Goal: Information Seeking & Learning: Learn about a topic

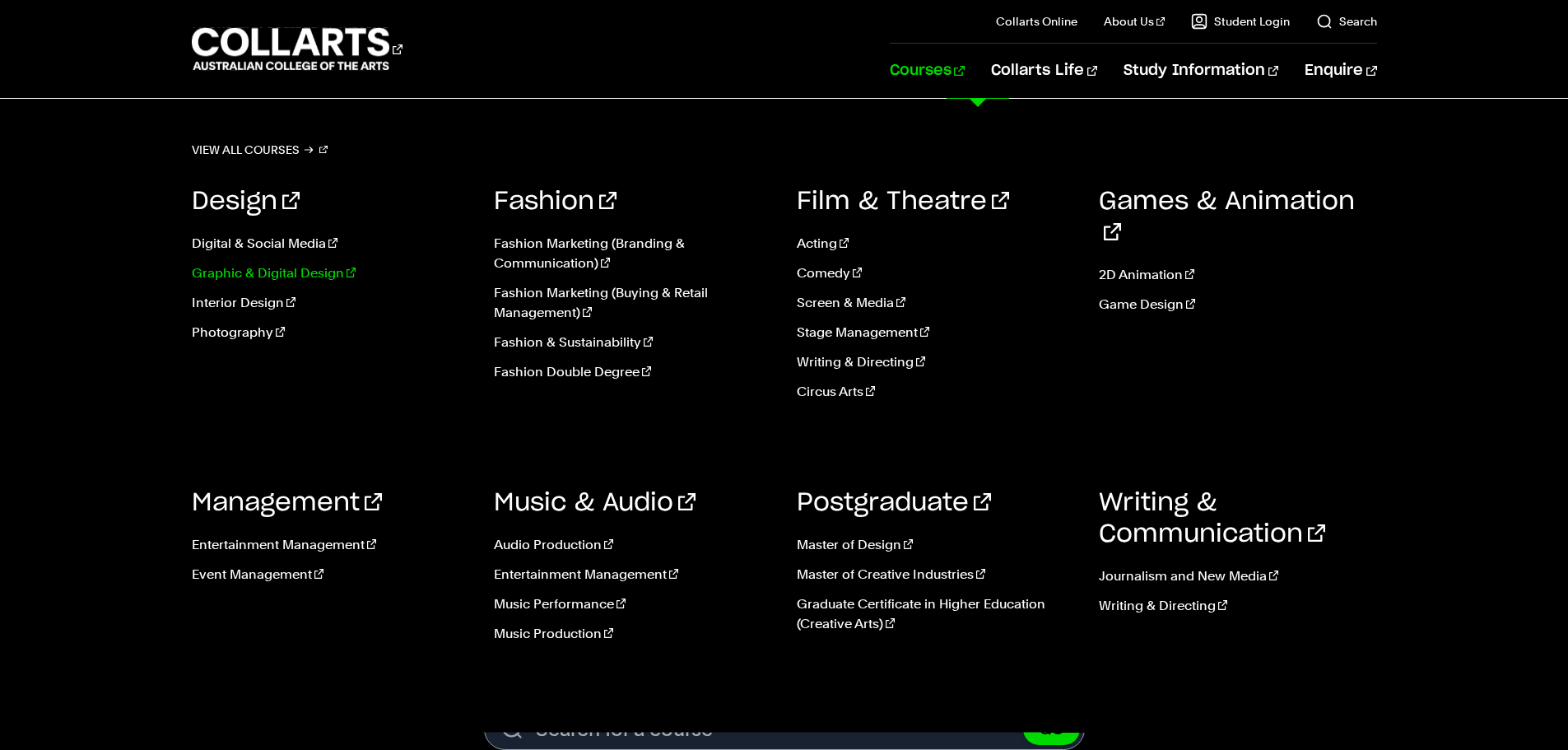
click at [320, 274] on link "Graphic & Digital Design" at bounding box center [330, 273] width 278 height 20
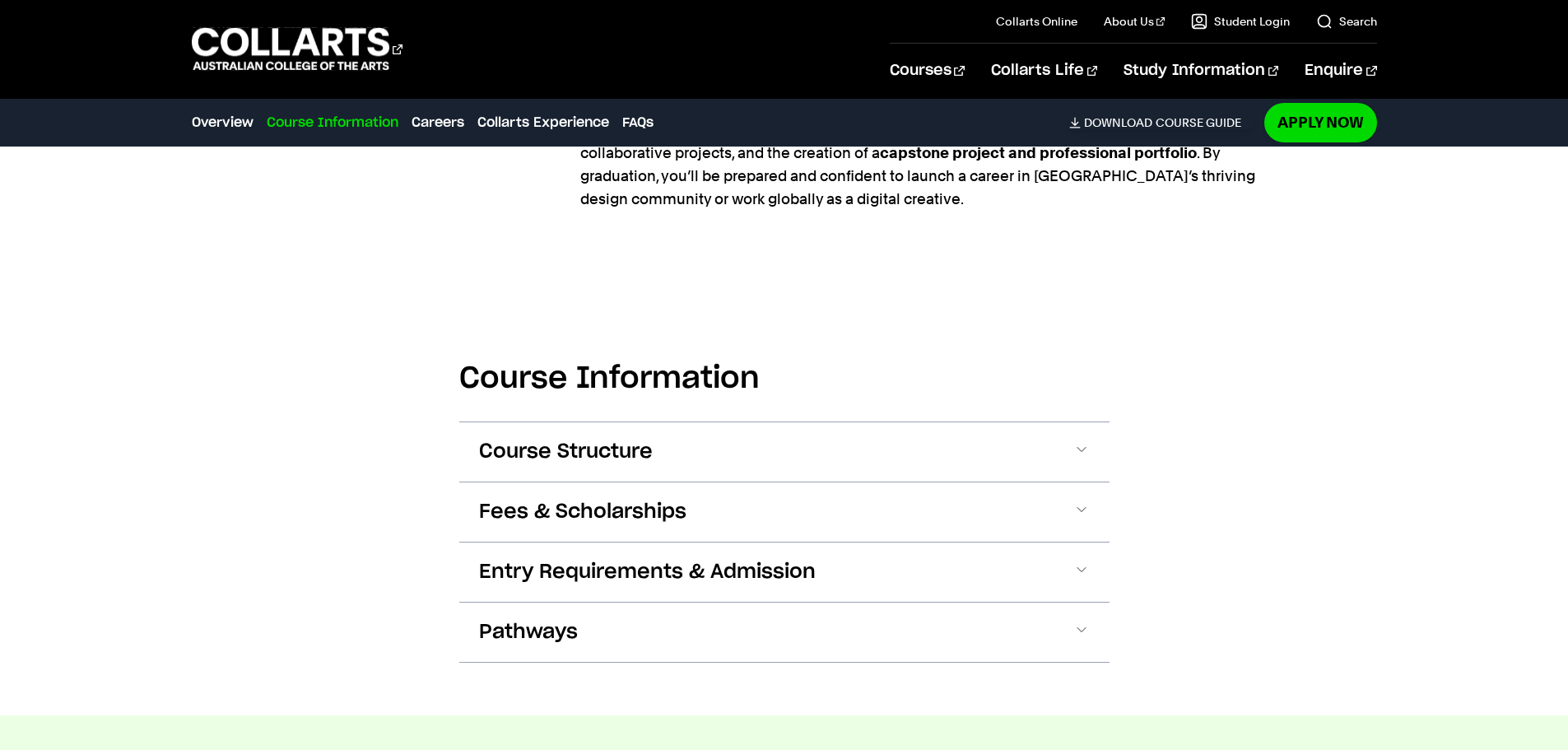
scroll to position [1878, 0]
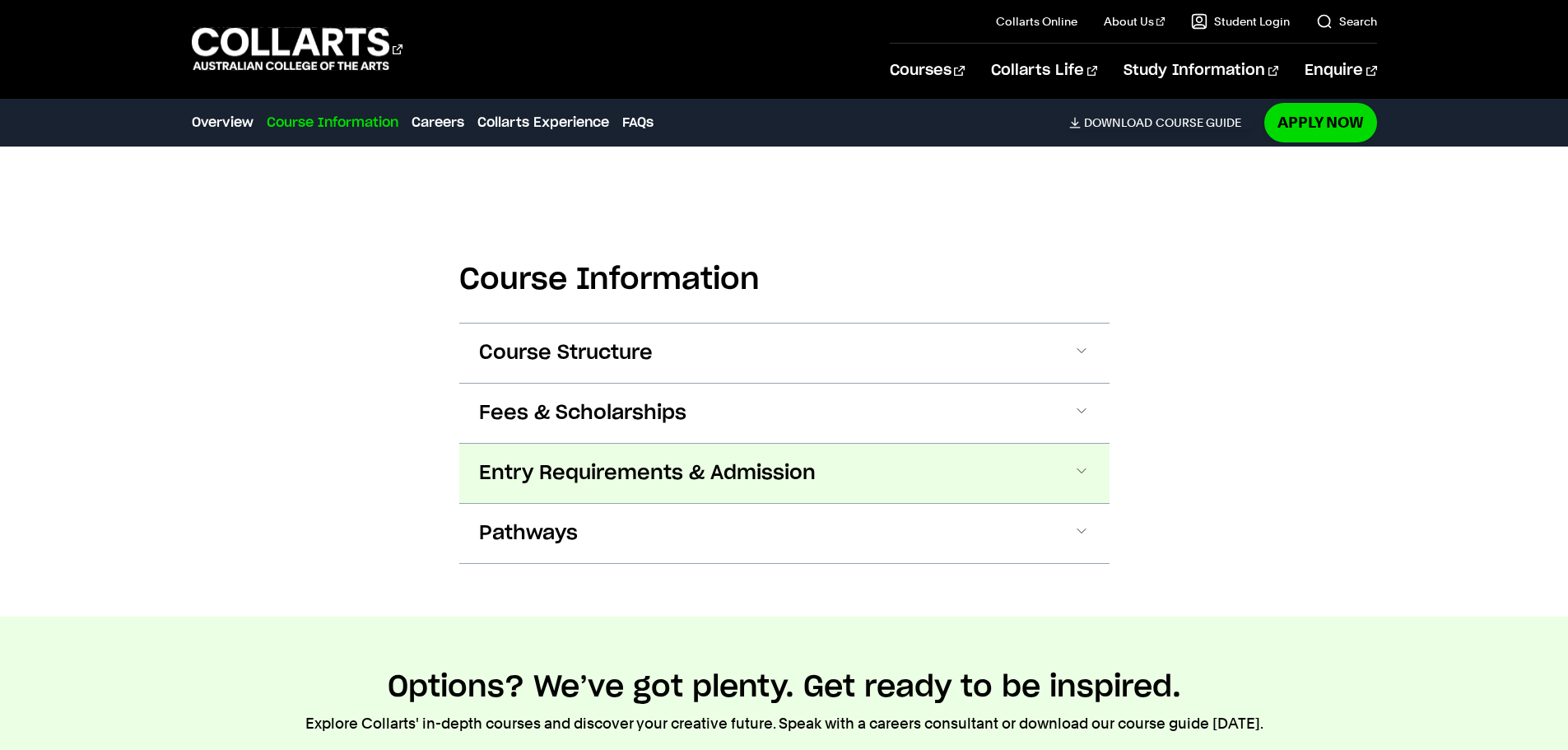
click at [527, 464] on button "Entry Requirements & Admission" at bounding box center [784, 473] width 651 height 59
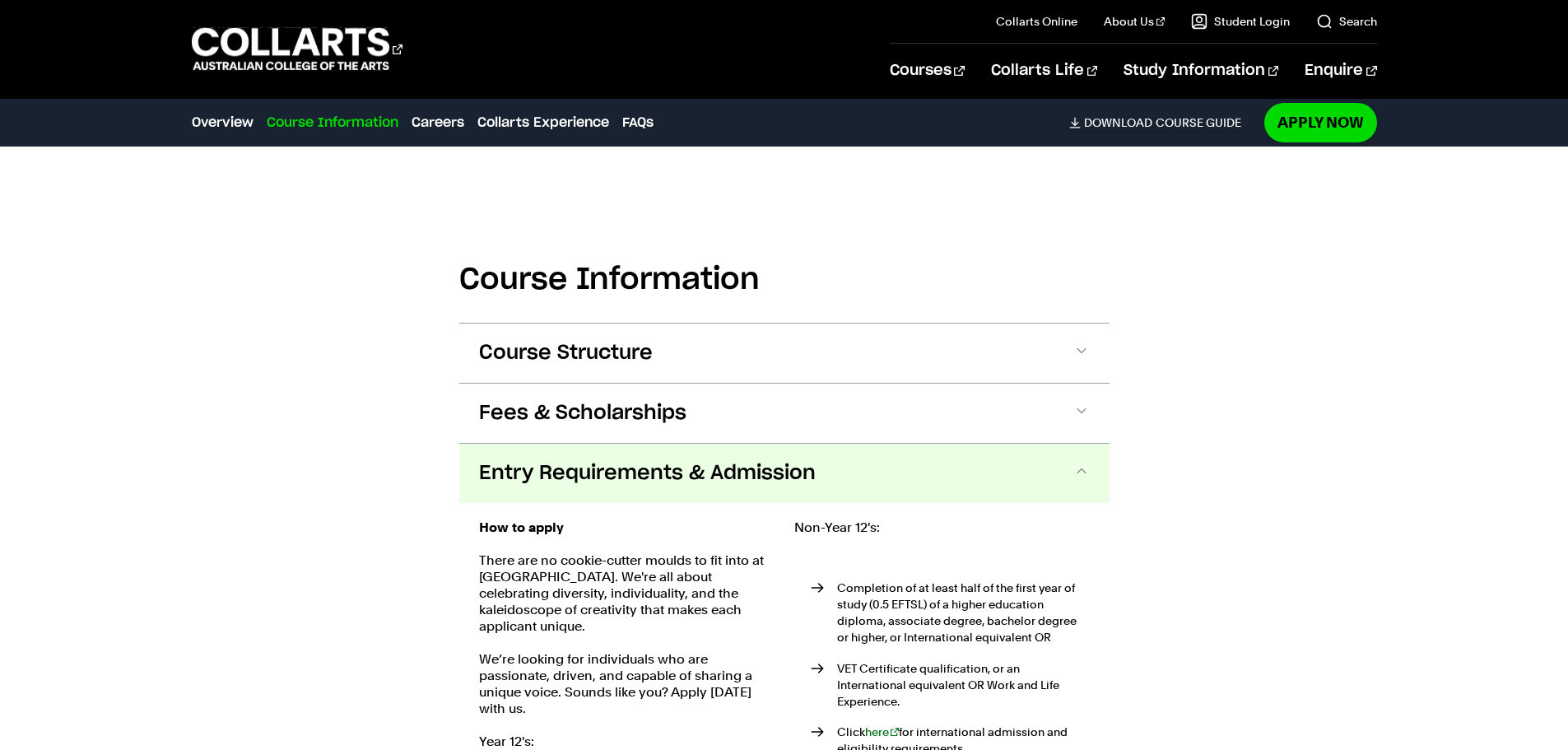
scroll to position [2141, 0]
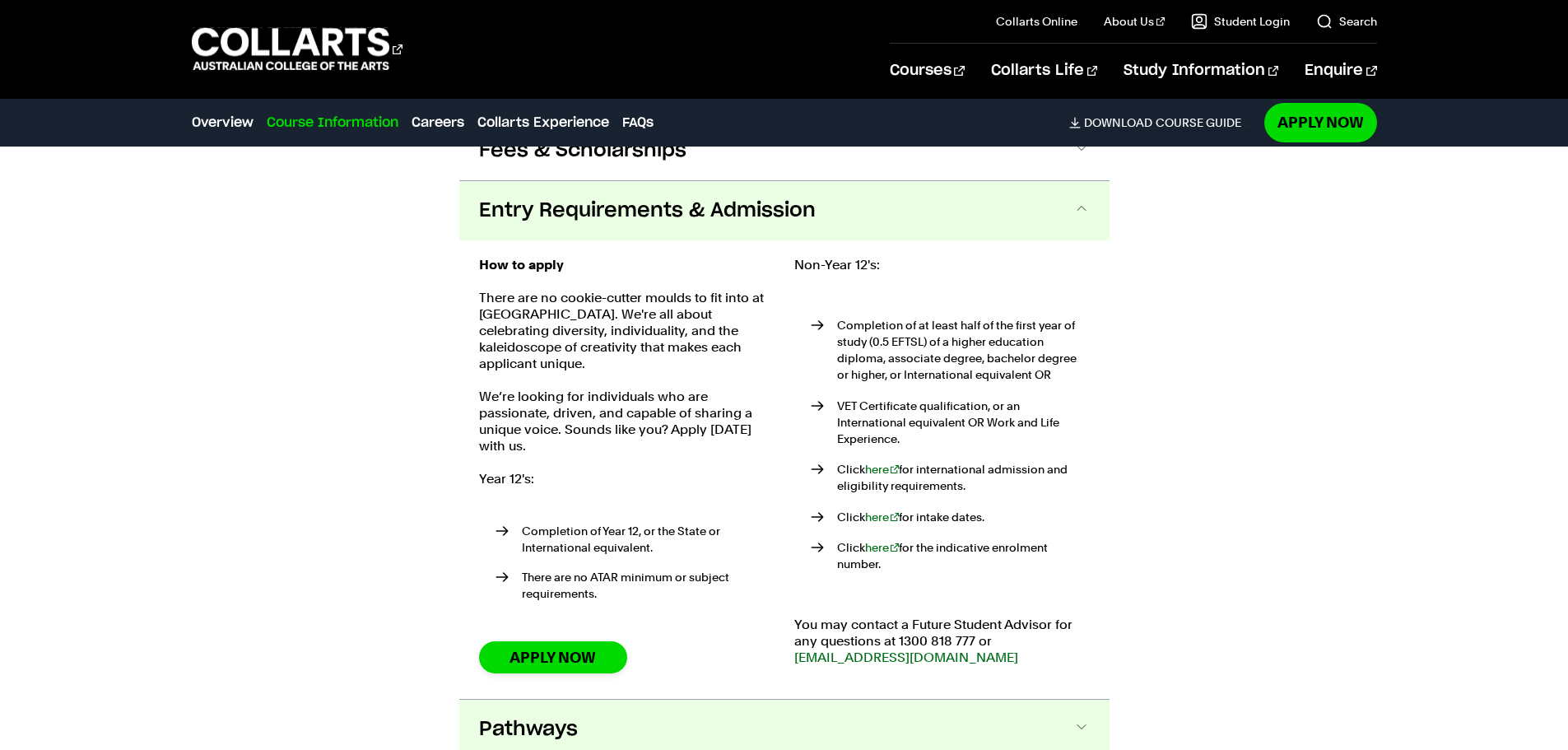
click at [489, 717] on span "Pathways" at bounding box center [528, 729] width 99 height 27
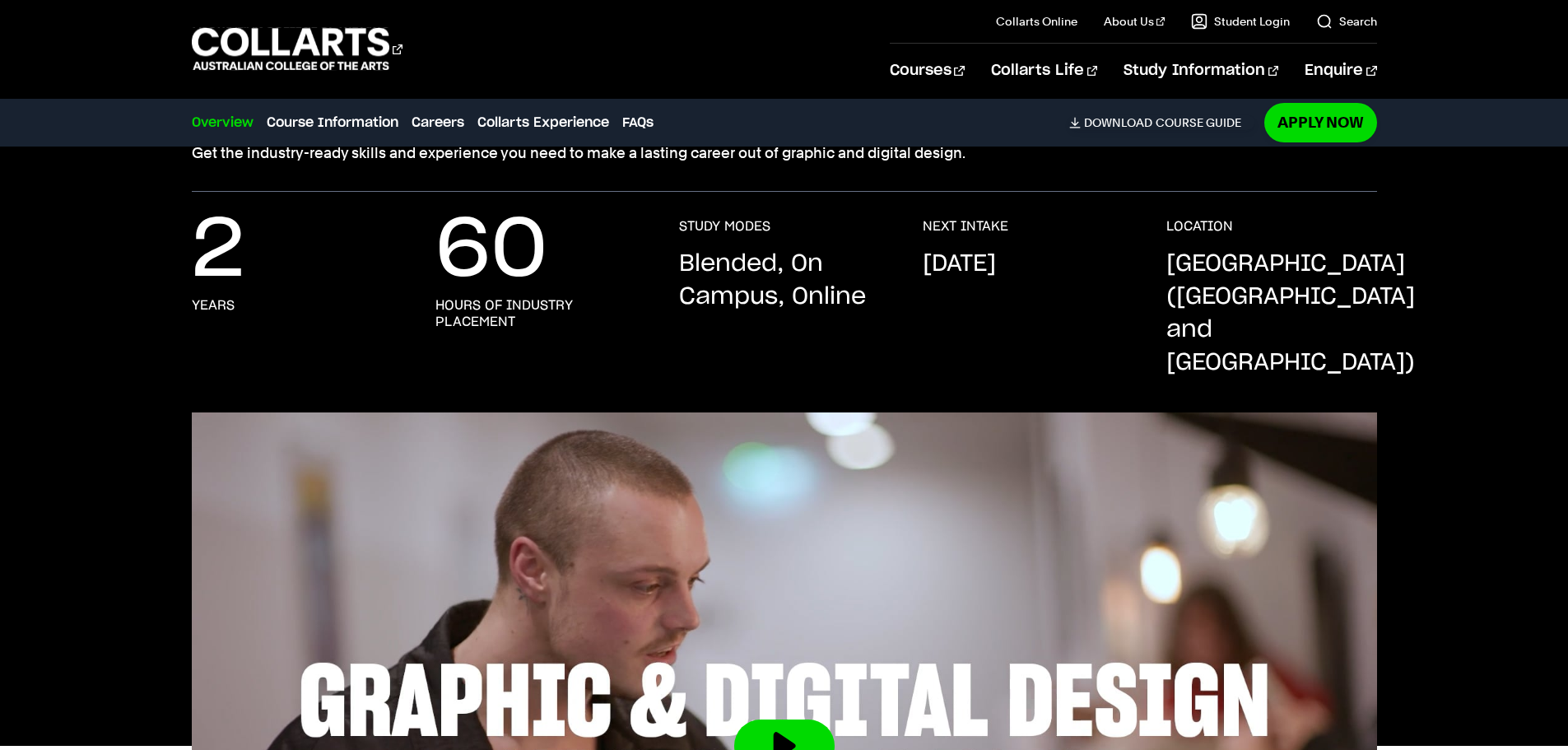
scroll to position [139, 0]
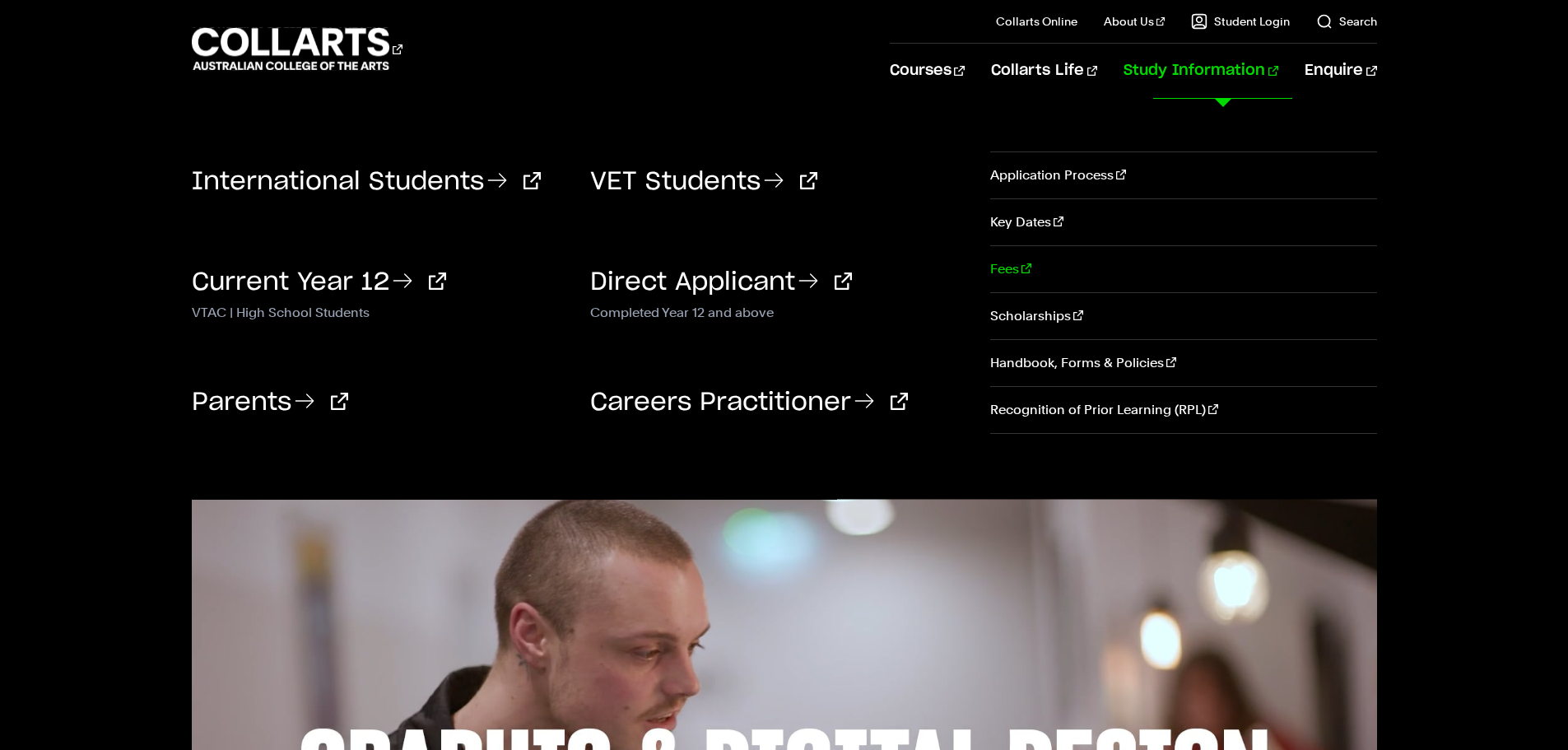
click at [1016, 274] on link "Fees" at bounding box center [1183, 269] width 386 height 46
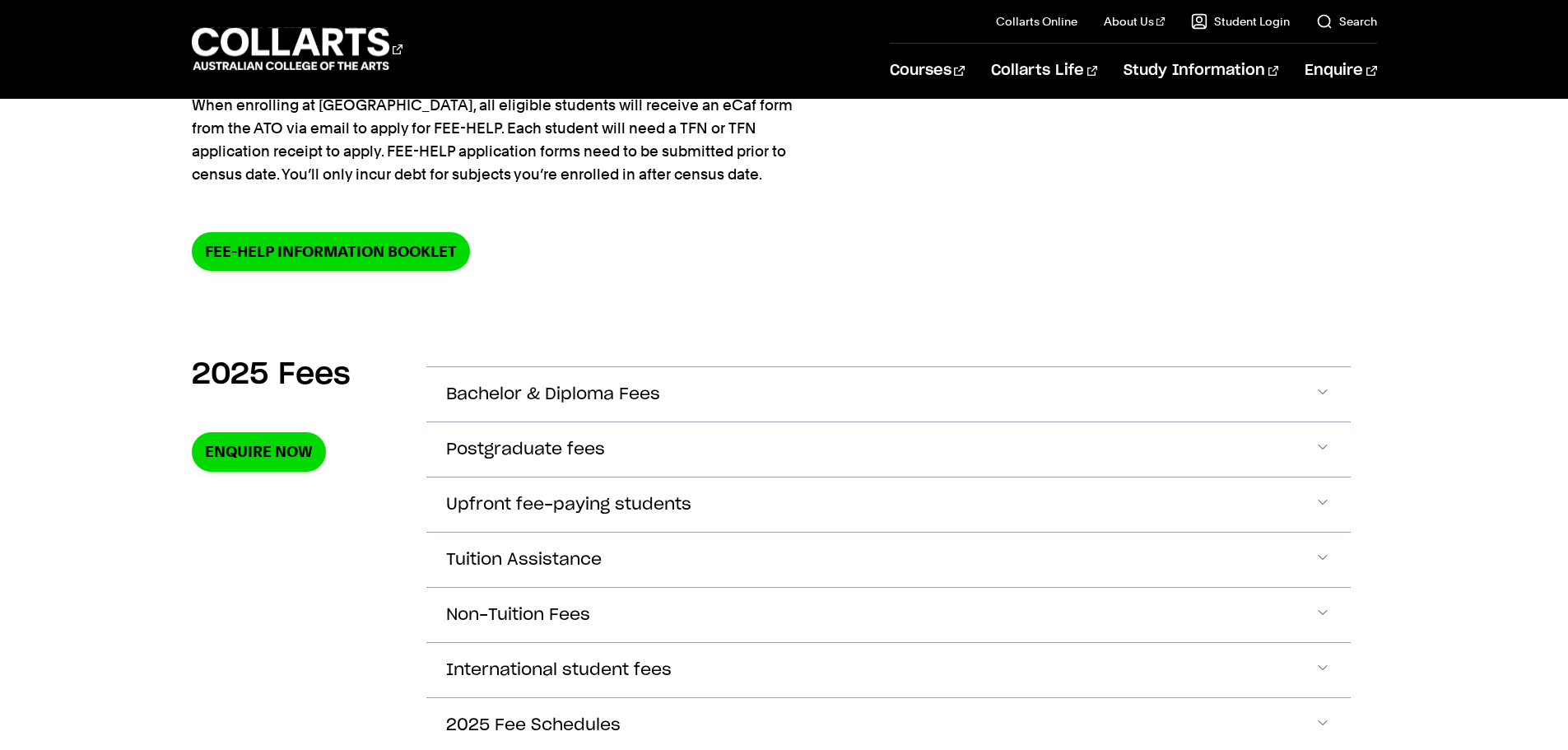
scroll to position [428, 0]
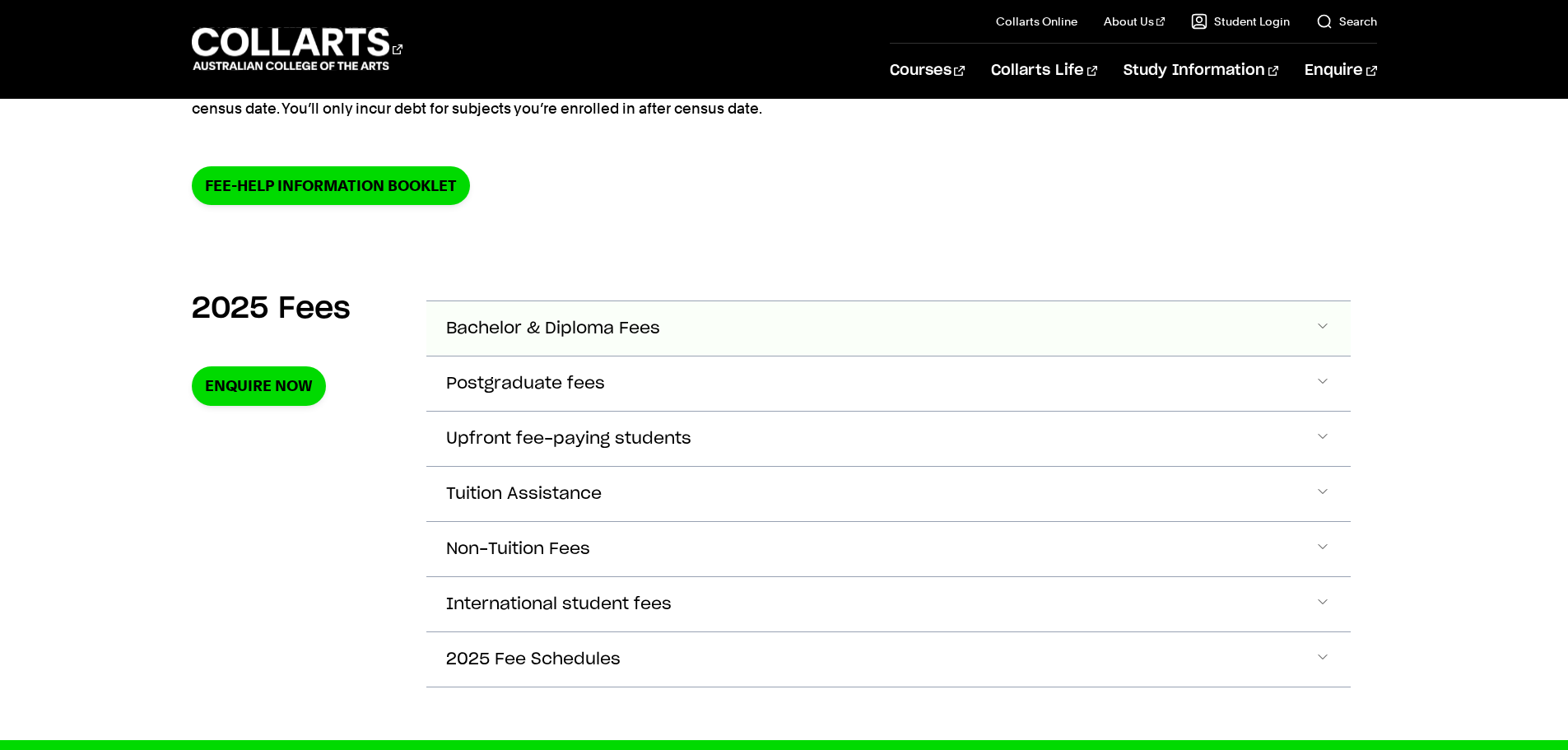
click at [553, 333] on span "Bachelor & Diploma Fees" at bounding box center [553, 329] width 214 height 19
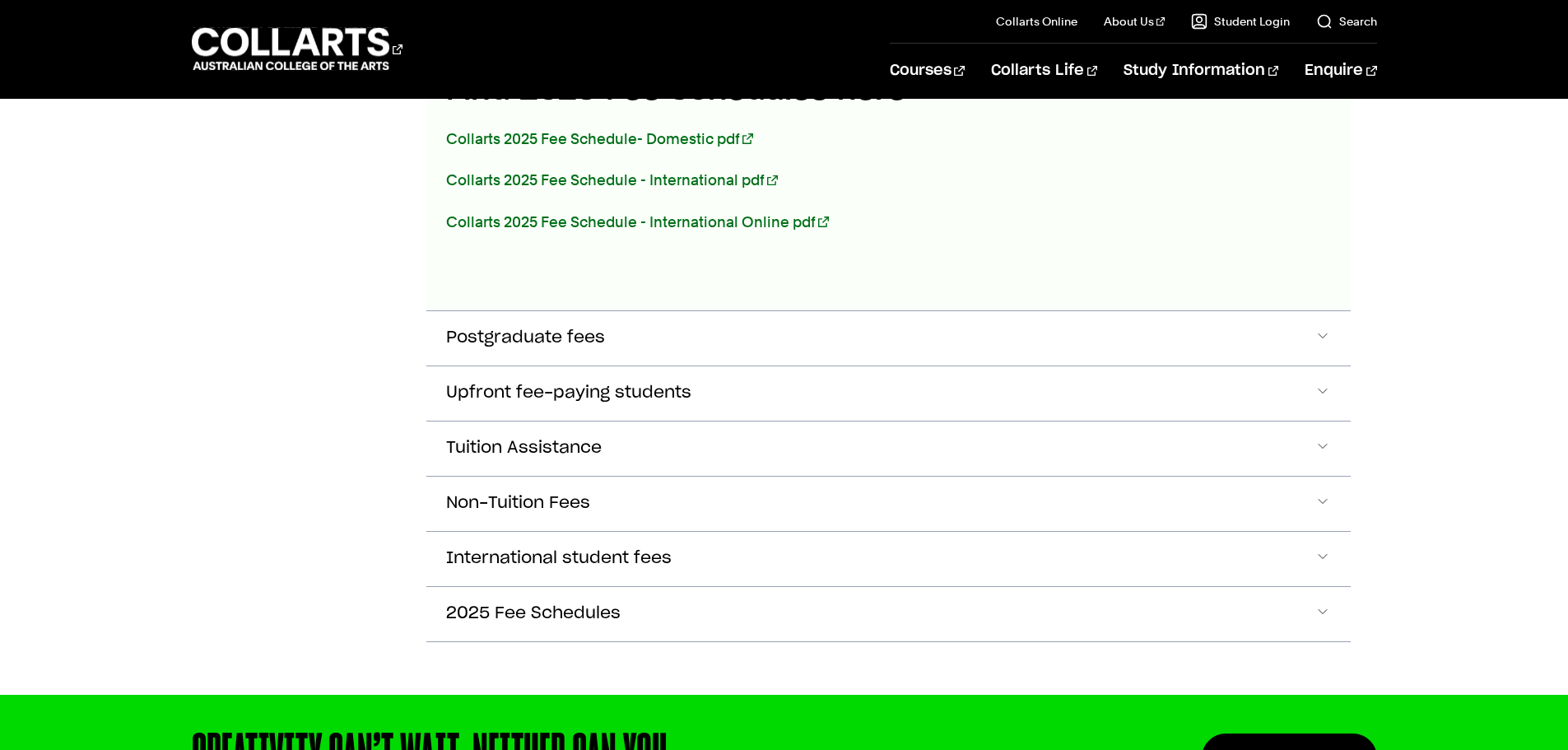
scroll to position [1108, 0]
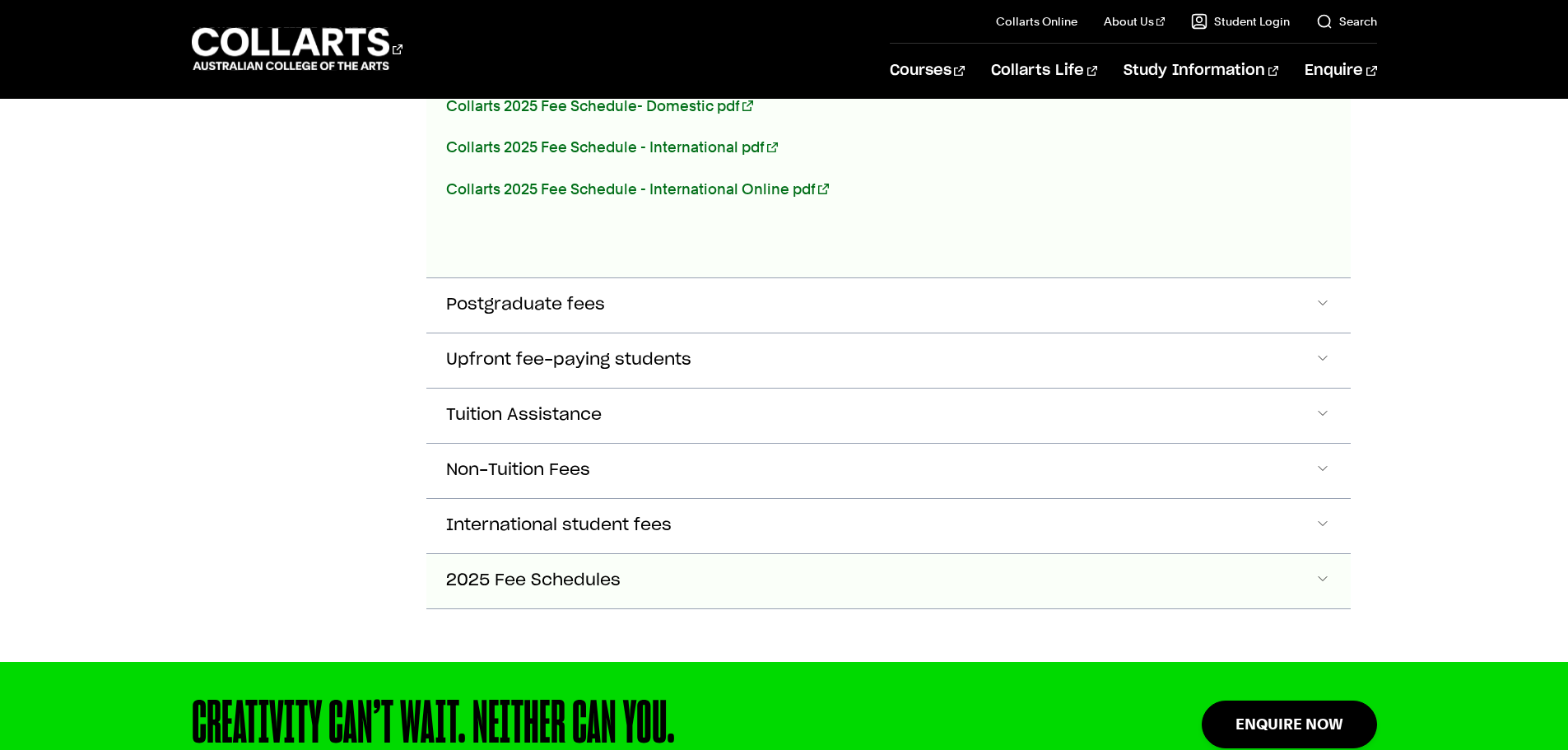
click at [572, 588] on button "2025 Fee Schedules" at bounding box center [888, 582] width 924 height 55
